Goal: Information Seeking & Learning: Check status

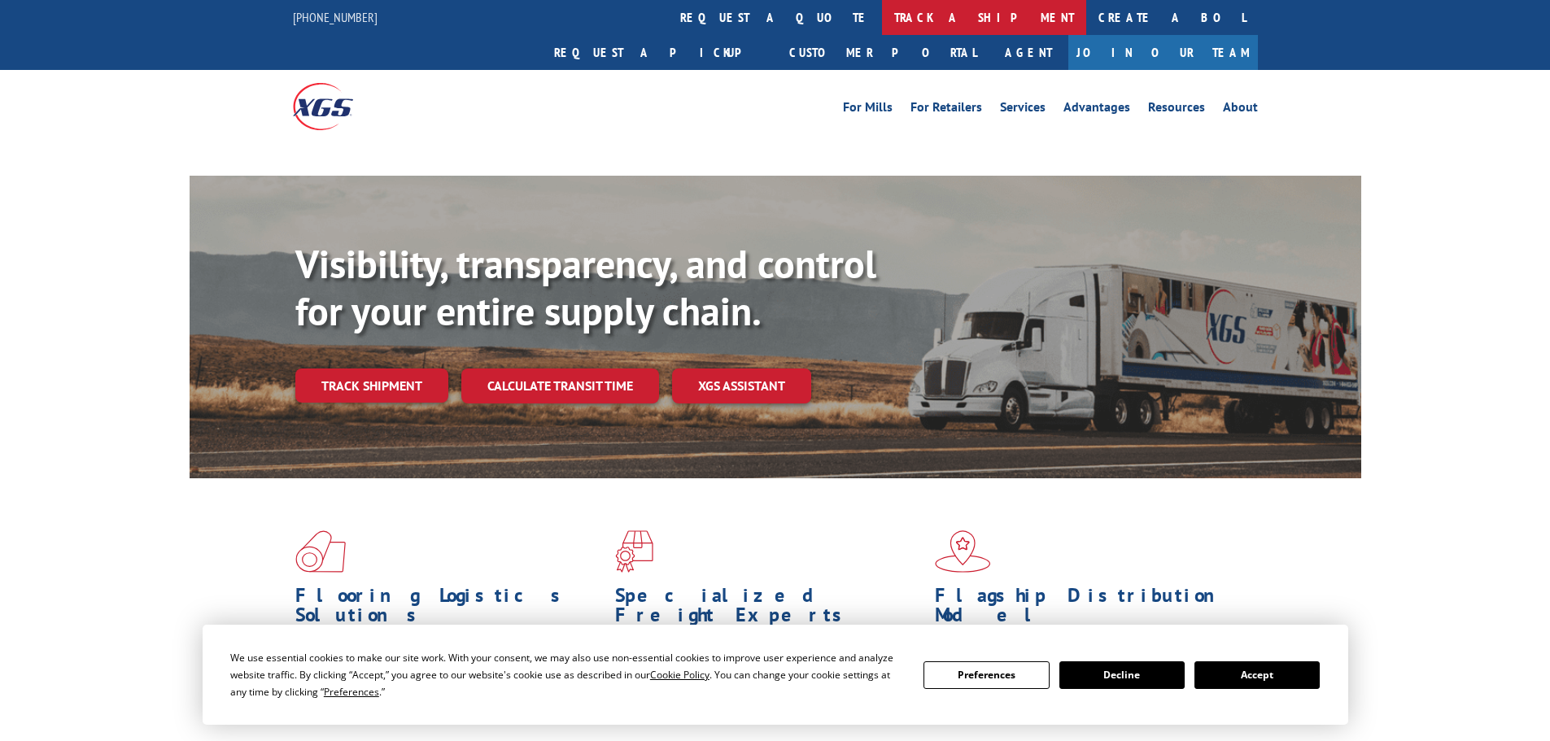
click at [882, 24] on link "track a shipment" at bounding box center [984, 17] width 204 height 35
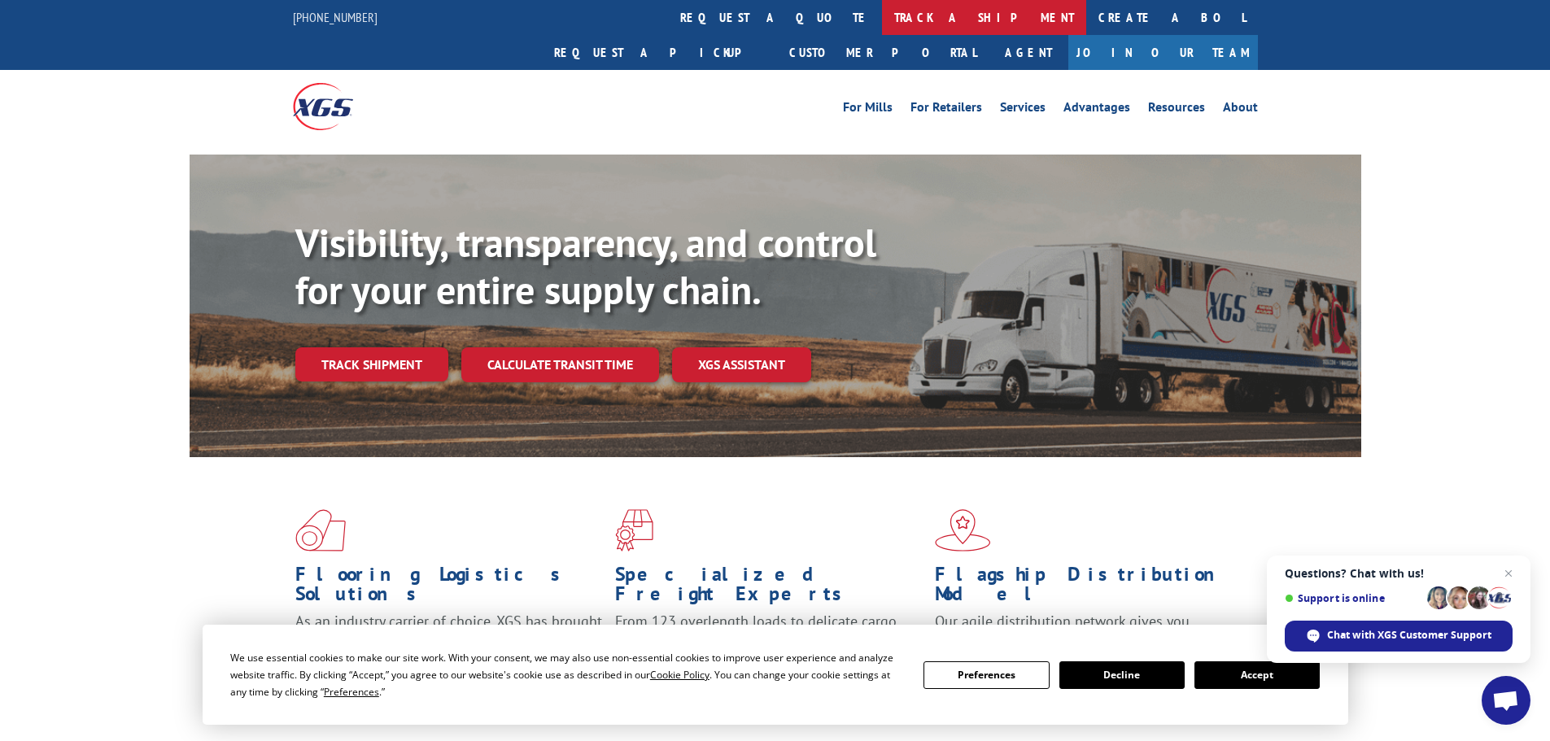
click at [882, 19] on link "track a shipment" at bounding box center [984, 17] width 204 height 35
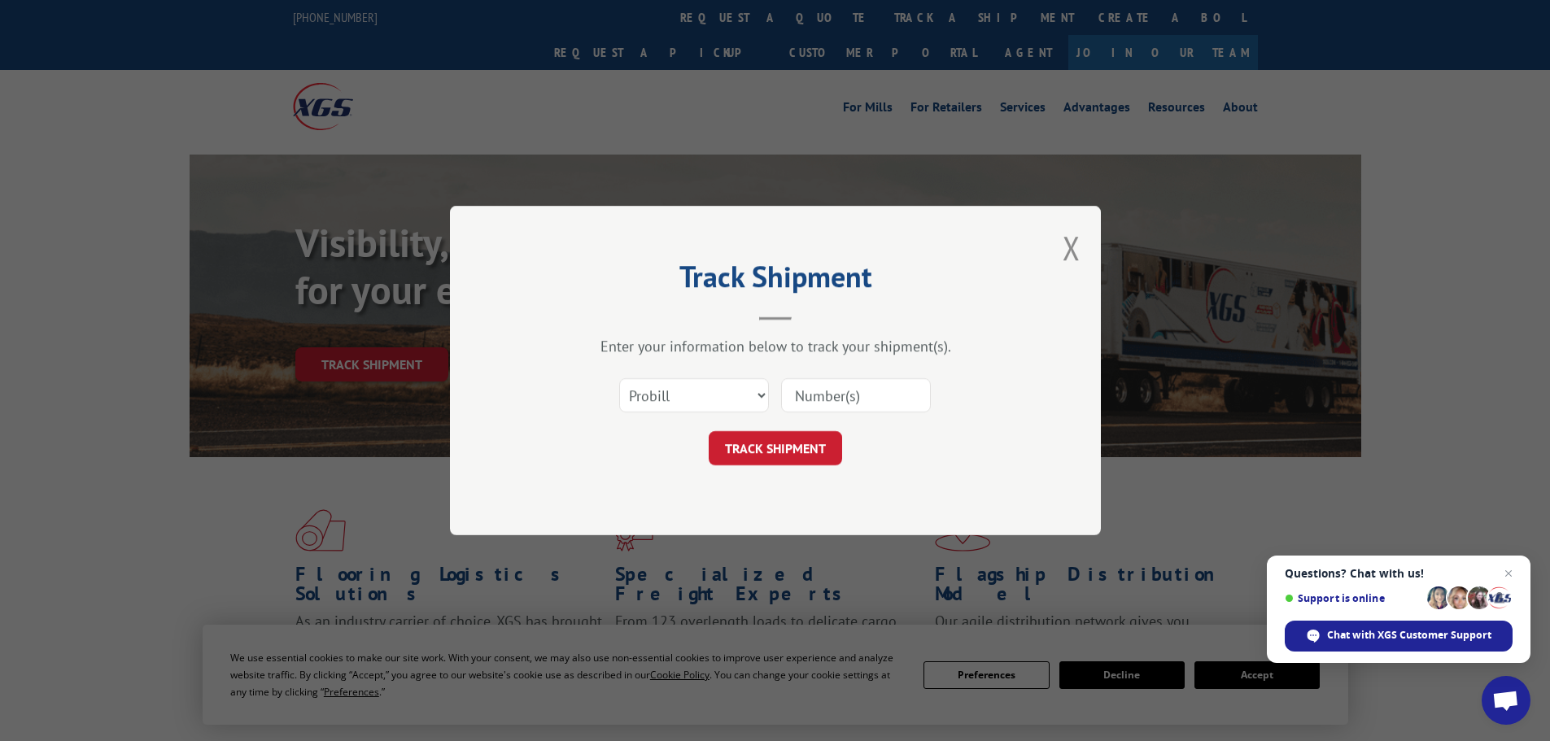
paste input "17516873"
type input "17516873"
click at [801, 447] on button "TRACK SHIPMENT" at bounding box center [775, 448] width 133 height 34
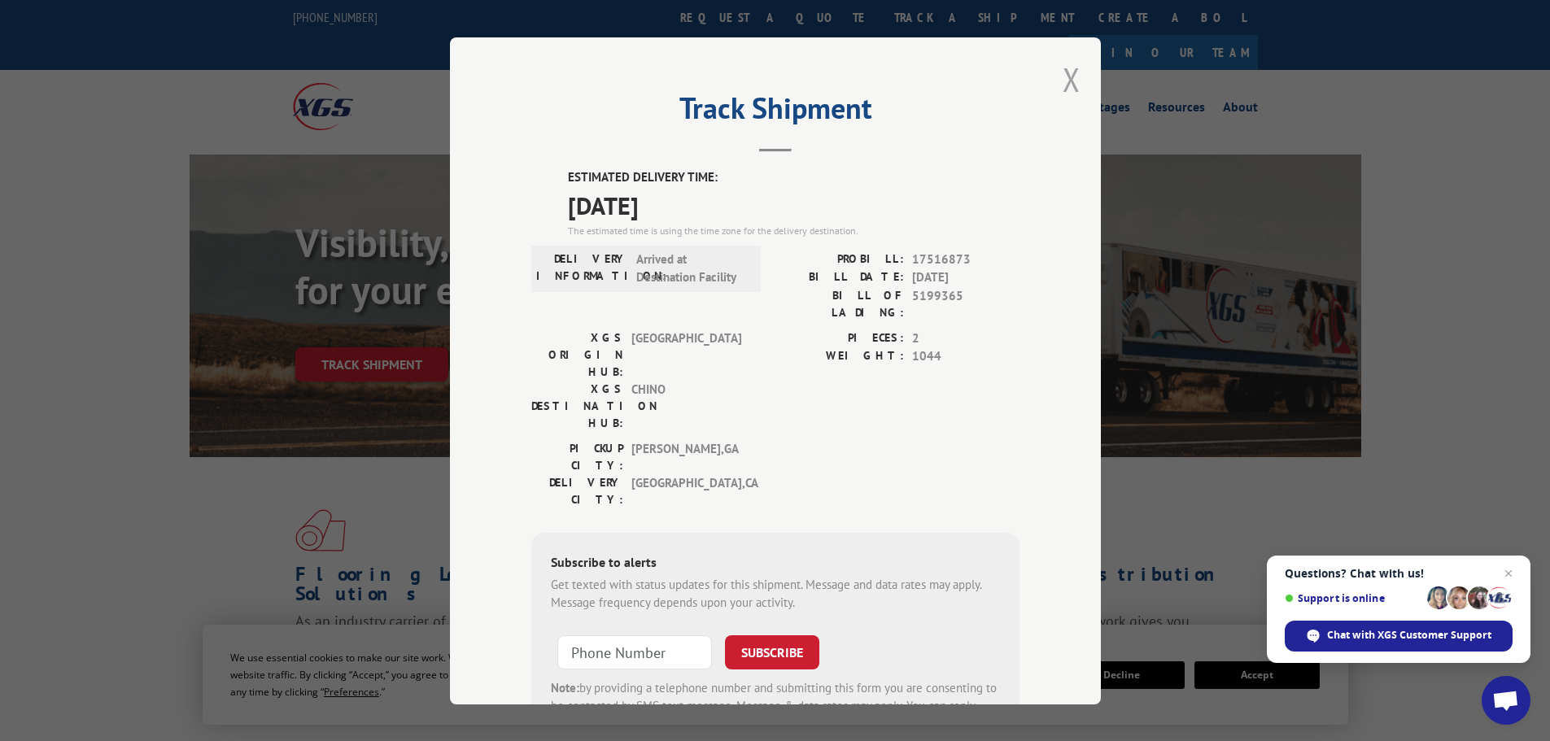
click at [1062, 71] on button "Close modal" at bounding box center [1071, 79] width 18 height 43
